Goal: Task Accomplishment & Management: Manage account settings

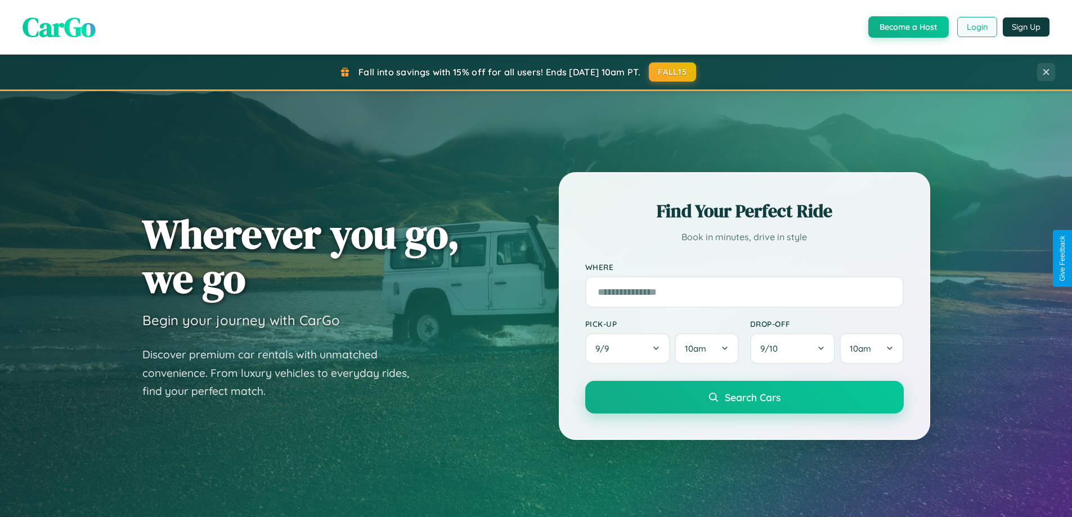
click at [977, 27] on button "Login" at bounding box center [978, 27] width 40 height 20
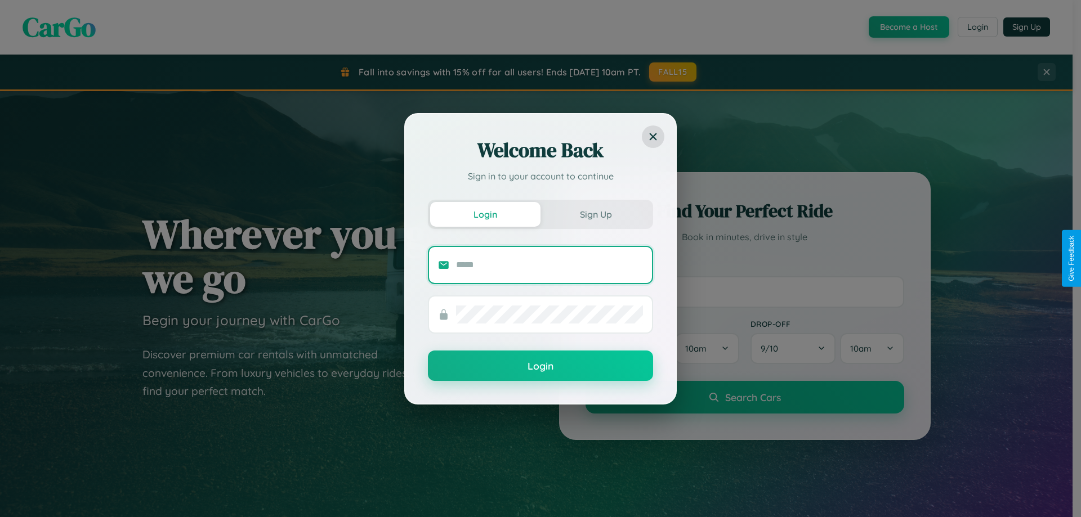
click at [549, 265] on input "text" at bounding box center [549, 265] width 187 height 18
type input "**********"
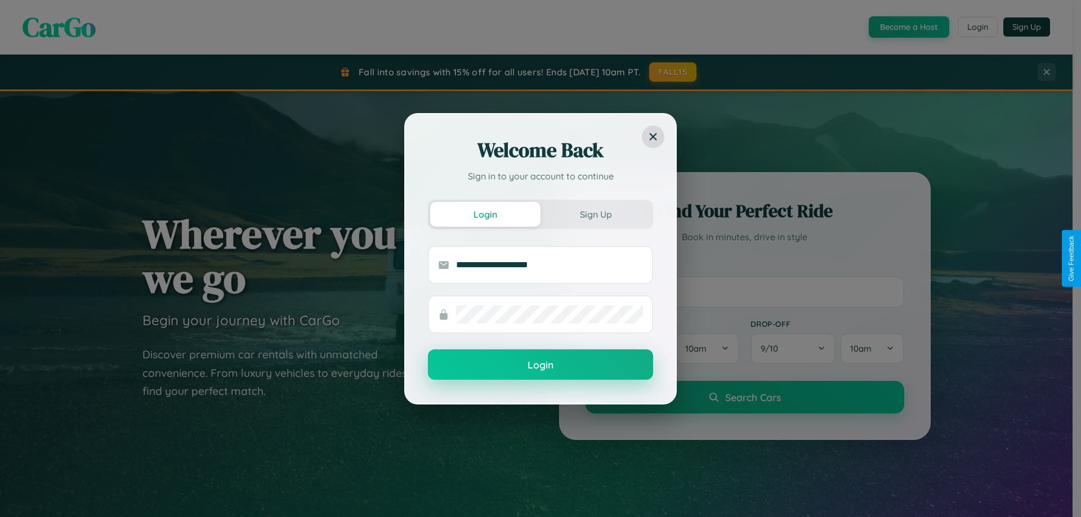
click at [540, 365] on button "Login" at bounding box center [540, 365] width 225 height 30
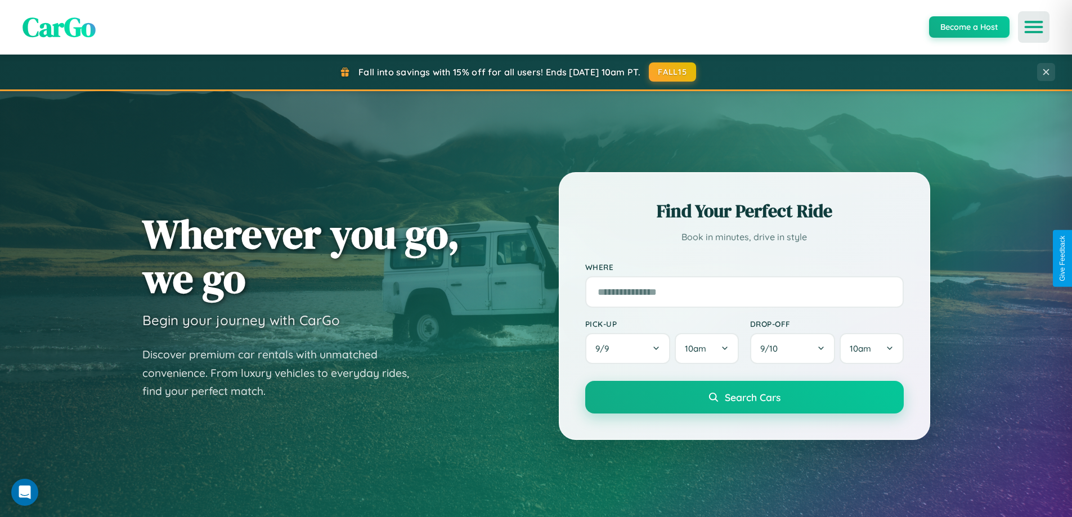
click at [1034, 27] on icon "Open menu" at bounding box center [1034, 27] width 16 height 10
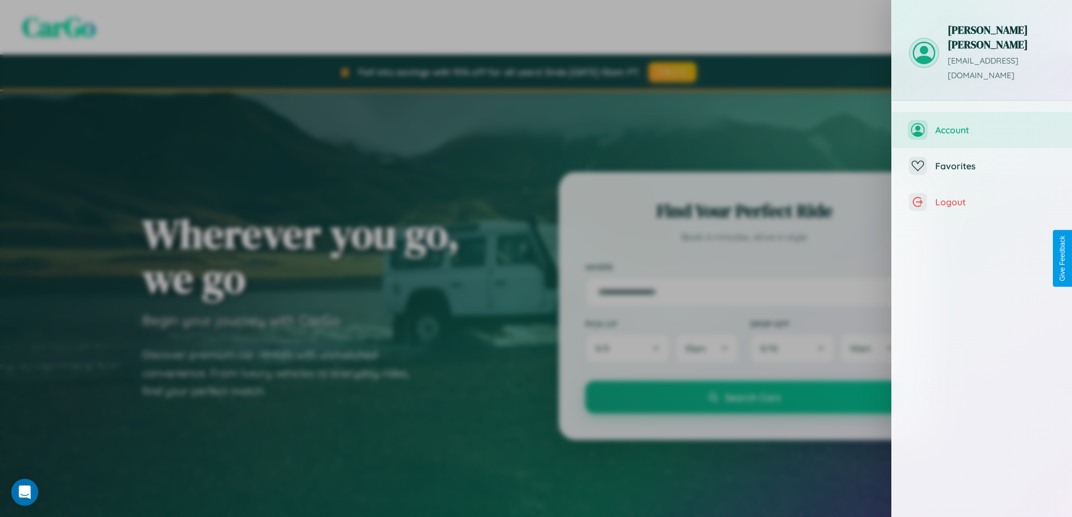
click at [982, 124] on span "Account" at bounding box center [996, 129] width 120 height 11
